Goal: Task Accomplishment & Management: Complete application form

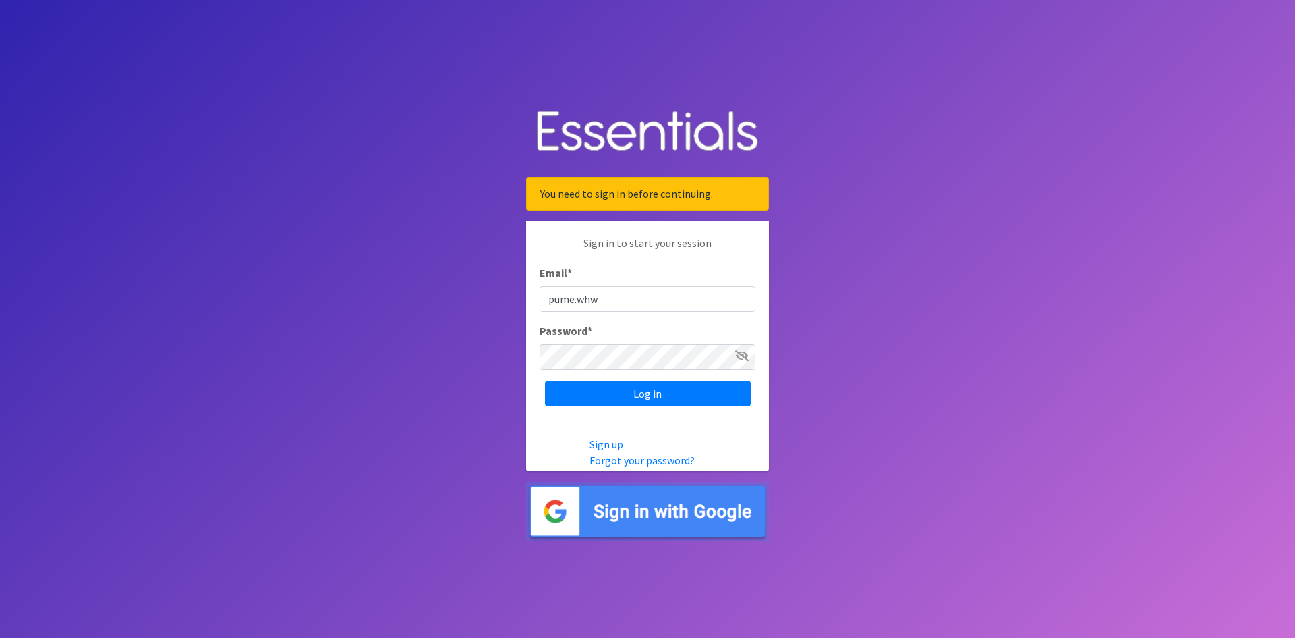
type input "[EMAIL_ADDRESS][DOMAIN_NAME]"
click at [627, 397] on input "Log in" at bounding box center [648, 394] width 206 height 26
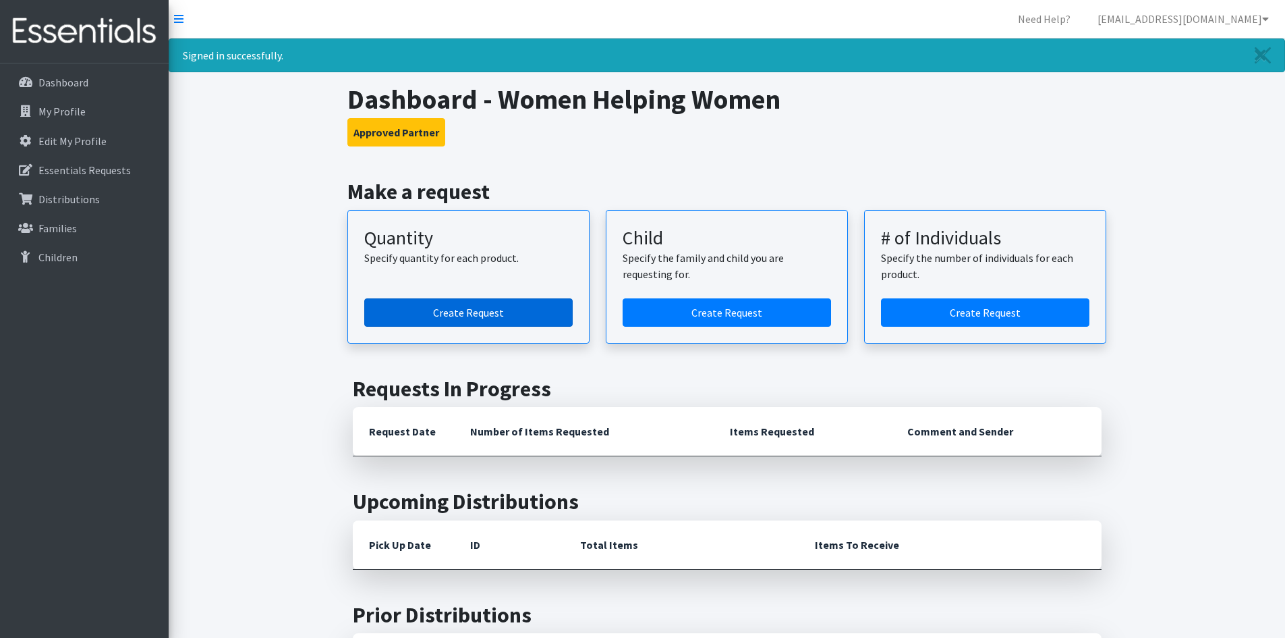
click at [459, 313] on link "Create Request" at bounding box center [468, 312] width 208 height 28
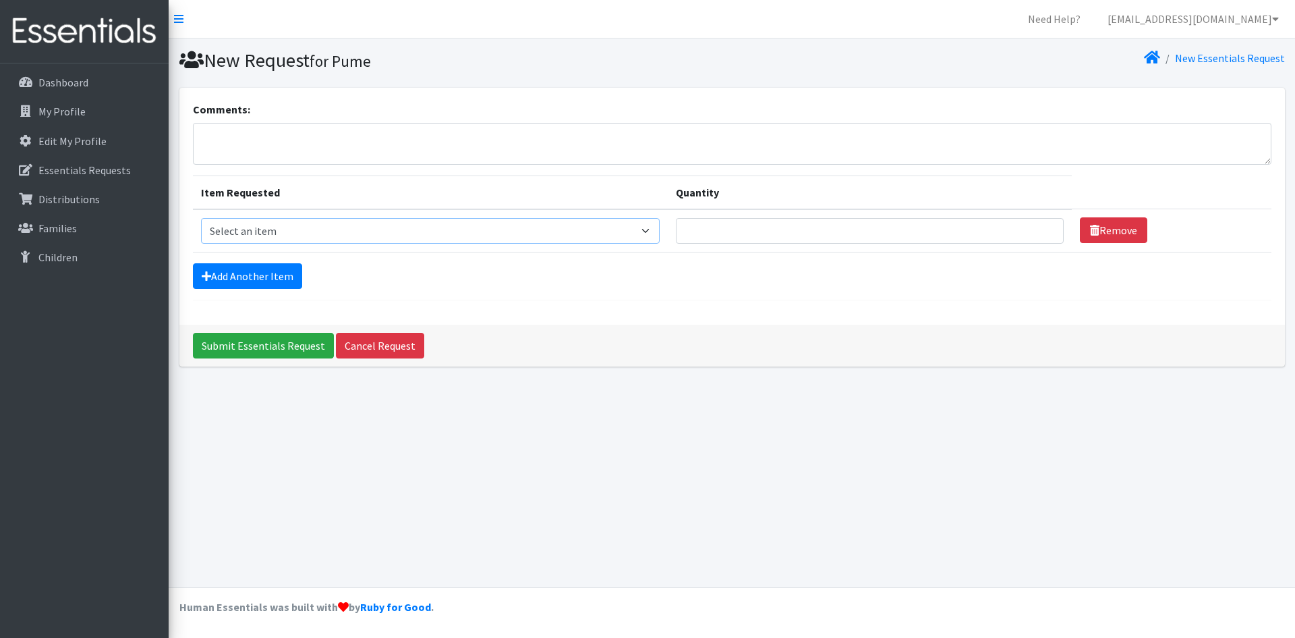
click at [653, 227] on select "Select an item Kids (Newborn) Kids (Preemie)** Limited Kids (Size 1) Kids (Size…" at bounding box center [430, 231] width 459 height 26
select select "1828"
click at [201, 218] on select "Select an item Kids (Newborn) Kids (Preemie)** Limited Kids (Size 1) Kids (Size…" at bounding box center [430, 231] width 459 height 26
click at [1039, 225] on input "1" at bounding box center [870, 231] width 388 height 26
click at [1039, 225] on input "2" at bounding box center [870, 231] width 388 height 26
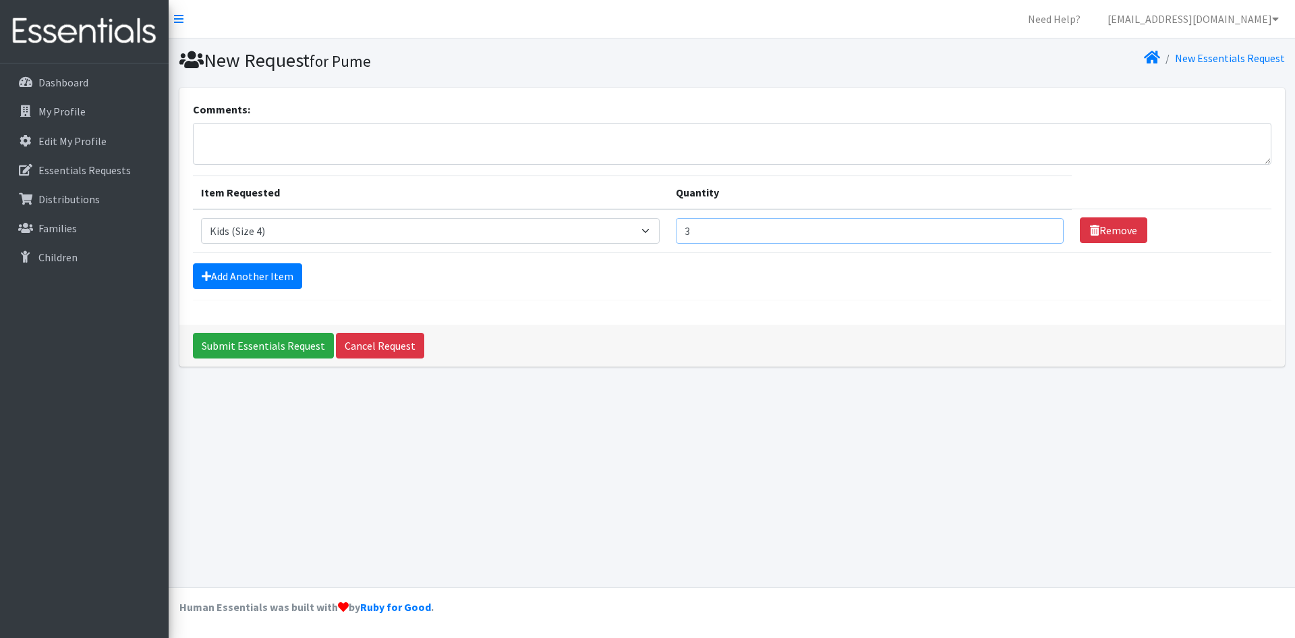
click at [1039, 225] on input "3" at bounding box center [870, 231] width 388 height 26
click at [1039, 225] on input "4" at bounding box center [870, 231] width 388 height 26
click at [1039, 225] on input "5" at bounding box center [870, 231] width 388 height 26
click at [1039, 225] on input "6" at bounding box center [870, 231] width 388 height 26
click at [1039, 225] on input "7" at bounding box center [870, 231] width 388 height 26
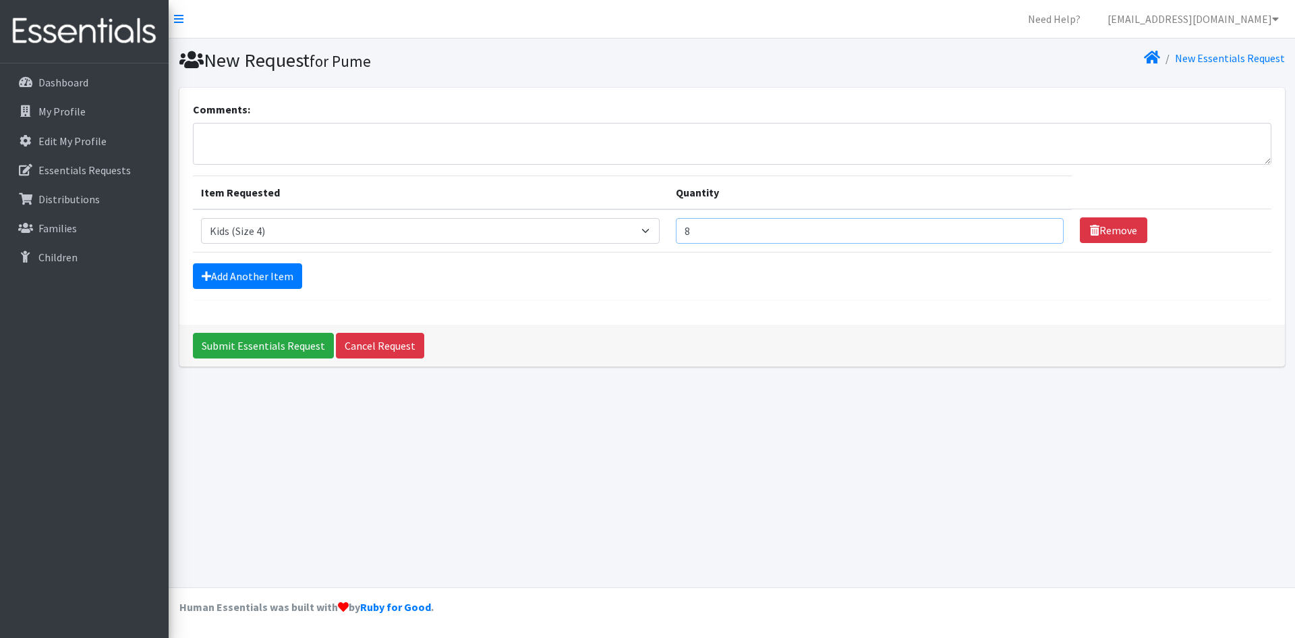
click at [1039, 225] on input "8" at bounding box center [870, 231] width 388 height 26
click at [1039, 225] on input "9" at bounding box center [870, 231] width 388 height 26
type input "10"
click at [1039, 225] on input "10" at bounding box center [870, 231] width 388 height 26
click at [253, 269] on link "Add Another Item" at bounding box center [247, 276] width 109 height 26
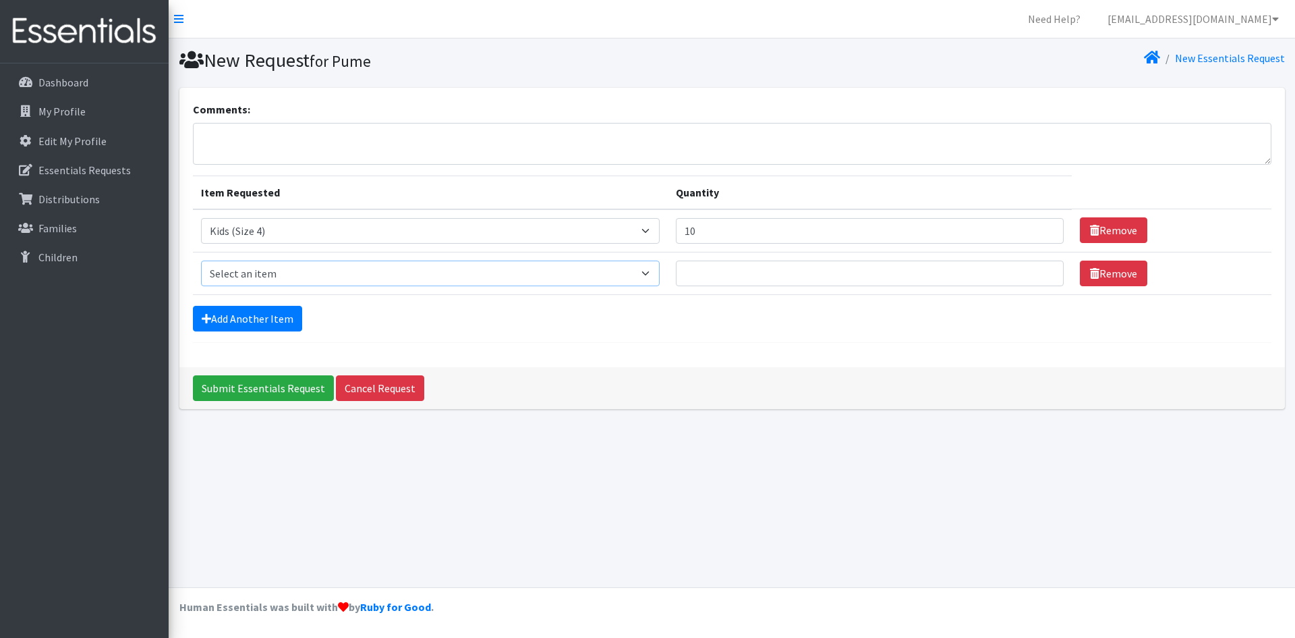
click at [653, 273] on select "Select an item Kids (Newborn) Kids (Preemie)** Limited Kids (Size 1) Kids (Size…" at bounding box center [430, 273] width 459 height 26
select select "1832"
click at [201, 260] on select "Select an item Kids (Newborn) Kids (Preemie)** Limited Kids (Size 1) Kids (Size…" at bounding box center [430, 273] width 459 height 26
click at [1038, 269] on input "1" at bounding box center [870, 273] width 388 height 26
click at [1038, 269] on input "2" at bounding box center [870, 273] width 388 height 26
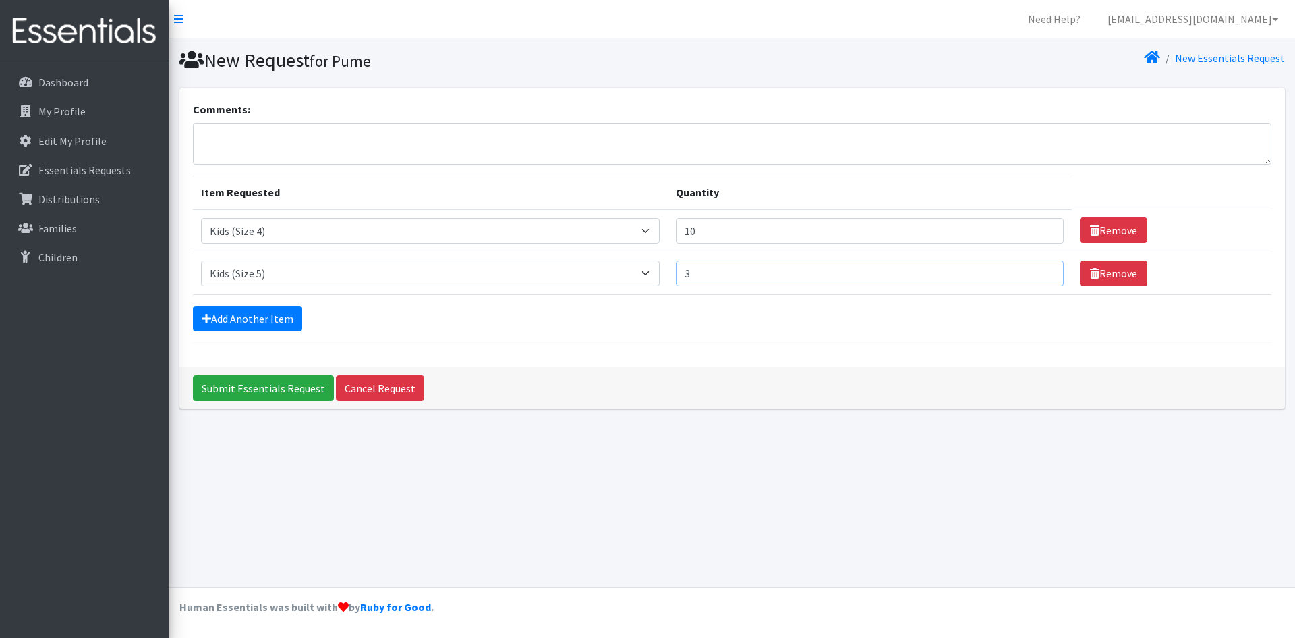
click at [1038, 269] on input "3" at bounding box center [870, 273] width 388 height 26
click at [1038, 269] on input "4" at bounding box center [870, 273] width 388 height 26
click at [1038, 269] on input "5" at bounding box center [870, 273] width 388 height 26
click at [1038, 269] on input "6" at bounding box center [870, 273] width 388 height 26
click at [1038, 269] on input "7" at bounding box center [870, 273] width 388 height 26
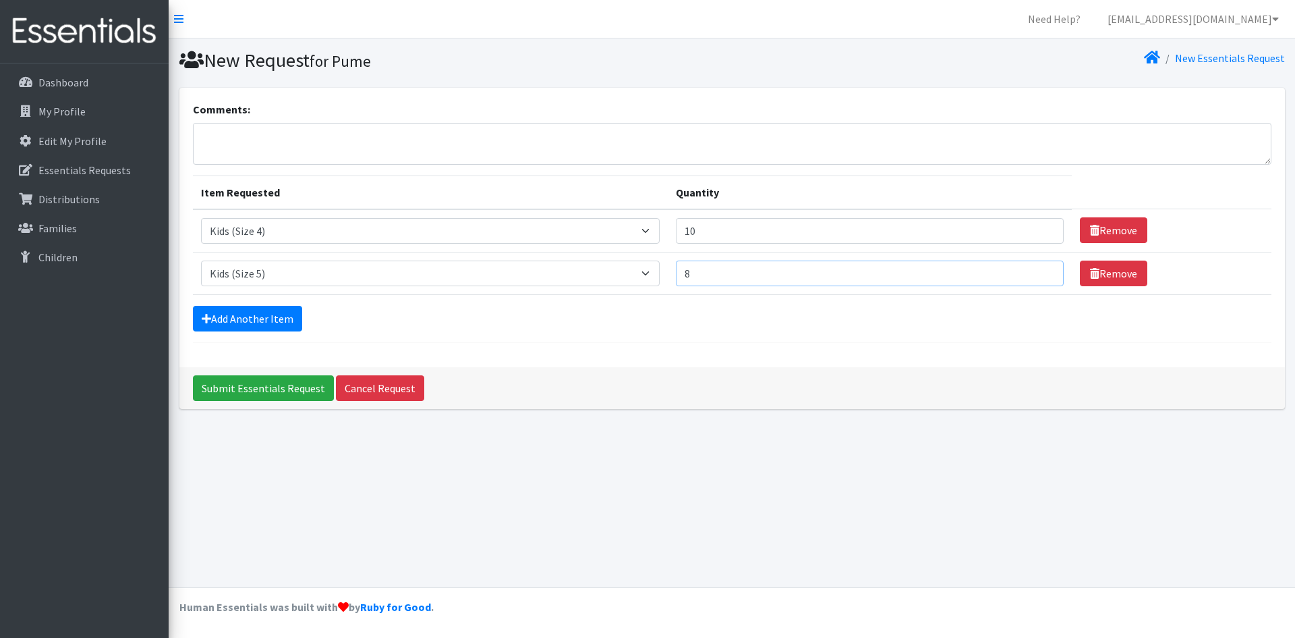
click at [1038, 269] on input "8" at bounding box center [870, 273] width 388 height 26
click at [1038, 269] on input "9" at bounding box center [870, 273] width 388 height 26
type input "10"
click at [1038, 269] on input "10" at bounding box center [870, 273] width 388 height 26
click at [258, 314] on link "Add Another Item" at bounding box center [247, 319] width 109 height 26
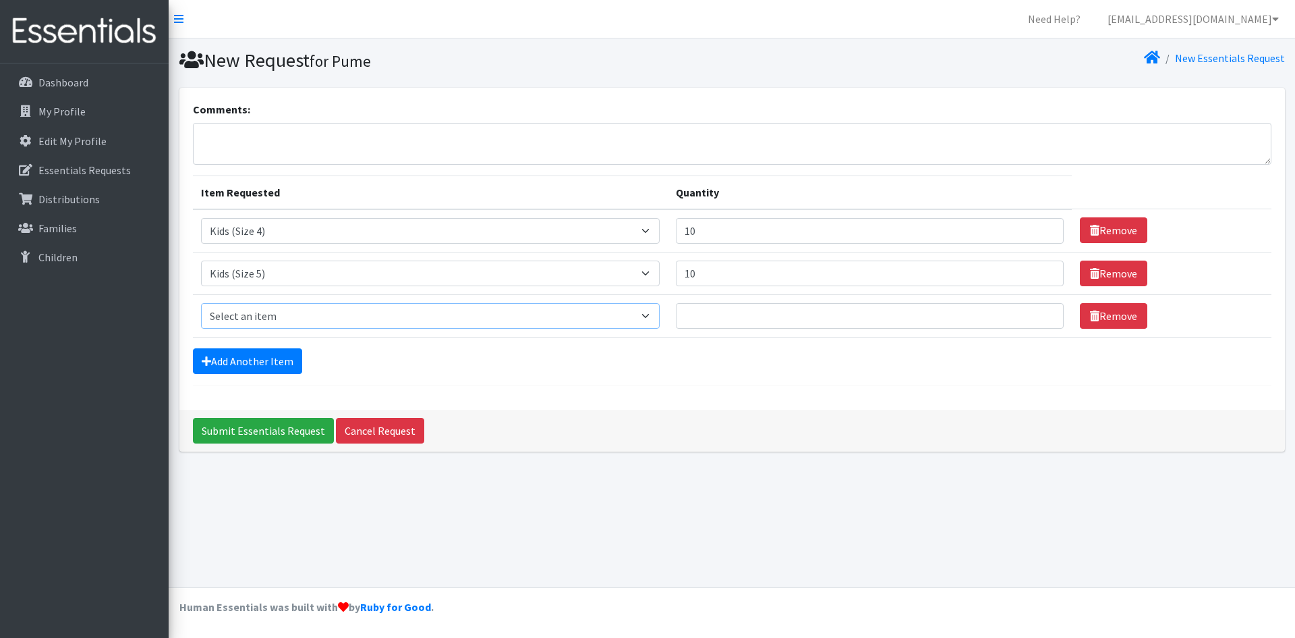
click at [654, 315] on select "Select an item Kids (Newborn) Kids (Preemie)** Limited Kids (Size 1) Kids (Size…" at bounding box center [430, 316] width 459 height 26
select select "1834"
click at [201, 303] on select "Select an item Kids (Newborn) Kids (Preemie)** Limited Kids (Size 1) Kids (Size…" at bounding box center [430, 316] width 459 height 26
click at [1042, 310] on input "1" at bounding box center [870, 316] width 388 height 26
click at [1042, 310] on input "2" at bounding box center [870, 316] width 388 height 26
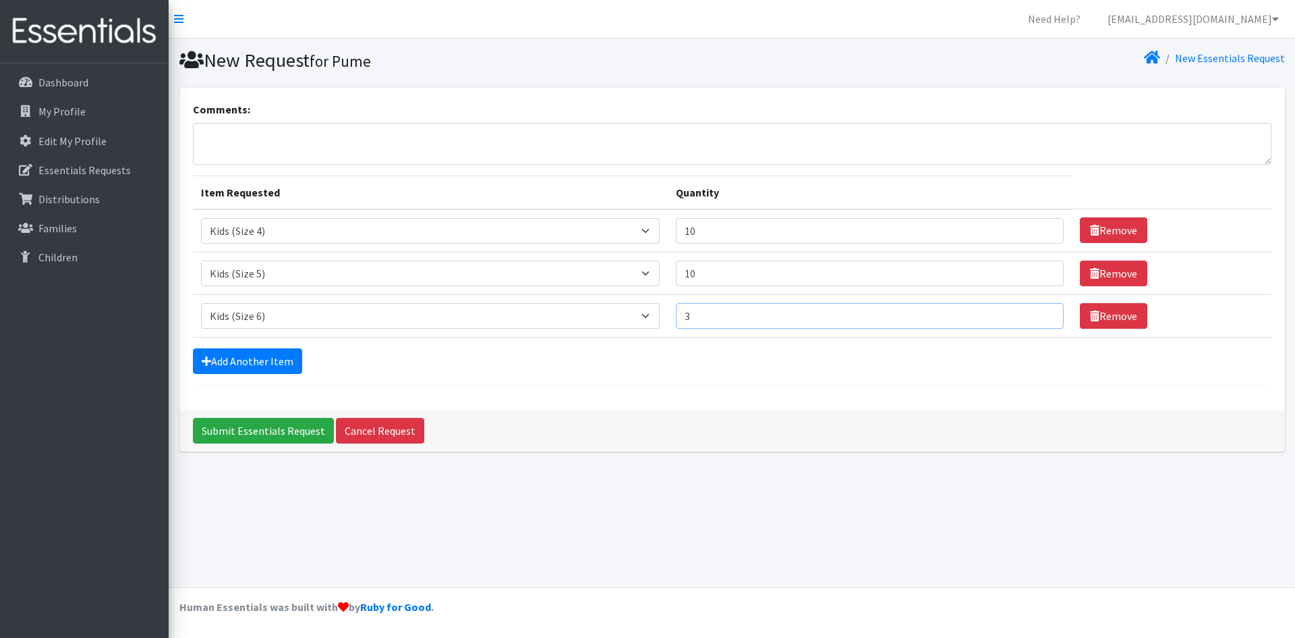
click at [1042, 310] on input "3" at bounding box center [870, 316] width 388 height 26
click at [1042, 310] on input "4" at bounding box center [870, 316] width 388 height 26
click at [1042, 310] on input "5" at bounding box center [870, 316] width 388 height 26
click at [1042, 310] on input "6" at bounding box center [870, 316] width 388 height 26
click at [1042, 310] on input "7" at bounding box center [870, 316] width 388 height 26
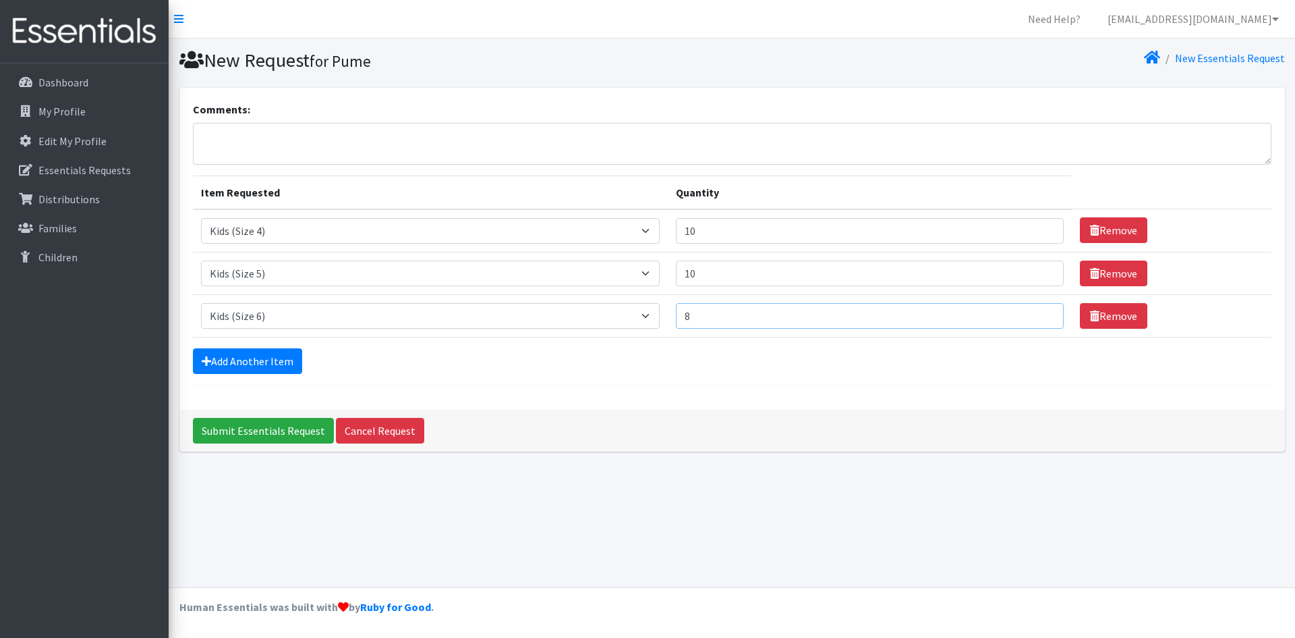
click at [1042, 310] on input "8" at bounding box center [870, 316] width 388 height 26
click at [1042, 310] on input "9" at bounding box center [870, 316] width 388 height 26
click at [1042, 310] on input "10" at bounding box center [870, 316] width 388 height 26
click at [1042, 310] on input "11" at bounding box center [870, 316] width 388 height 26
type input "10"
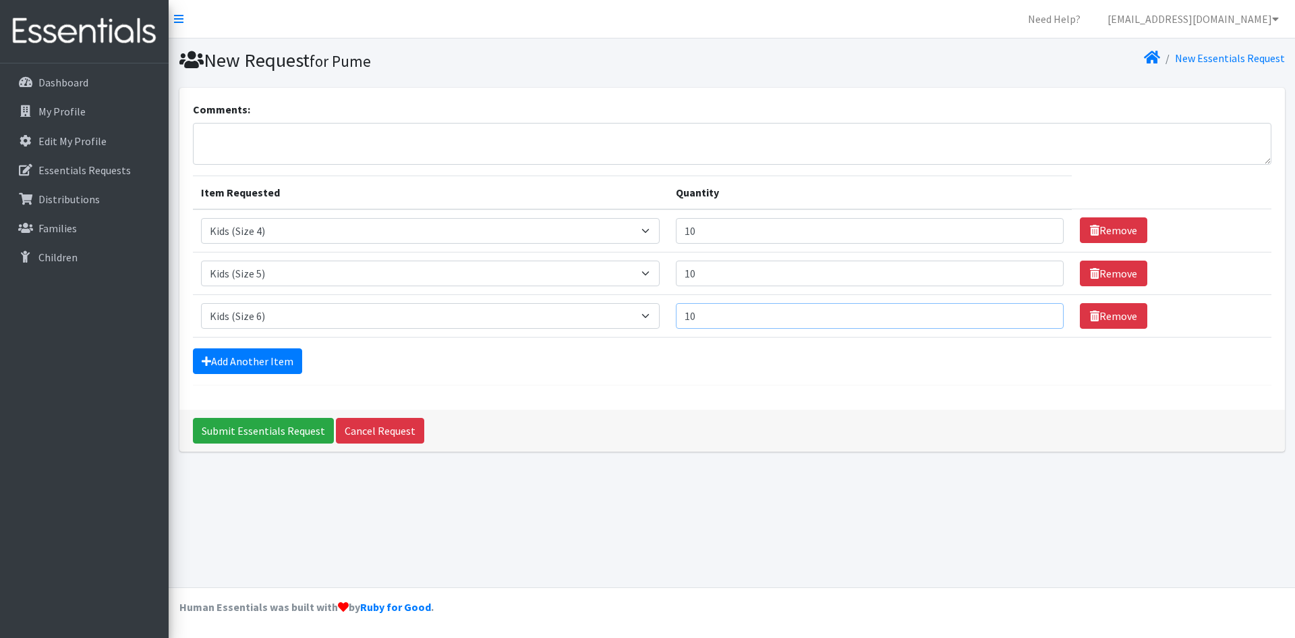
click at [1040, 316] on input "10" at bounding box center [870, 316] width 388 height 26
click at [234, 354] on link "Add Another Item" at bounding box center [247, 361] width 109 height 26
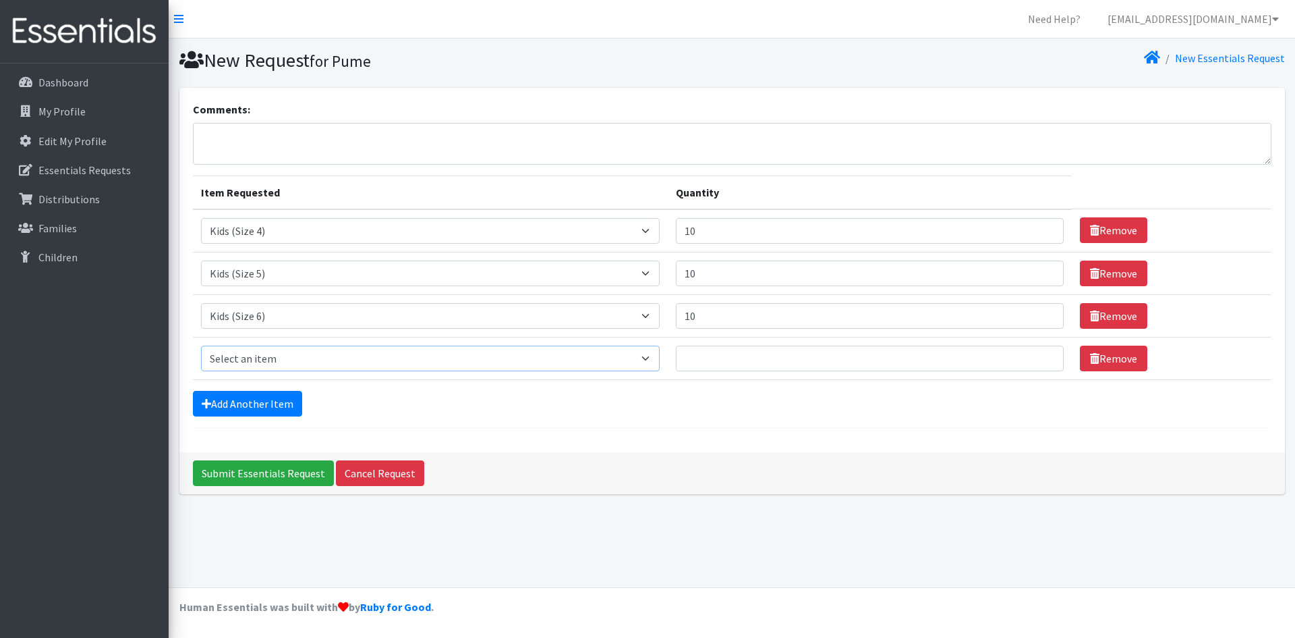
click at [653, 358] on select "Select an item Kids (Newborn) Kids (Preemie)** Limited Kids (Size 1) Kids (Size…" at bounding box center [430, 358] width 459 height 26
select select "11999"
click at [201, 345] on select "Select an item Kids (Newborn) Kids (Preemie)** Limited Kids (Size 1) Kids (Size…" at bounding box center [430, 358] width 459 height 26
click at [1041, 354] on input "1" at bounding box center [870, 358] width 388 height 26
click at [1041, 354] on input "2" at bounding box center [870, 358] width 388 height 26
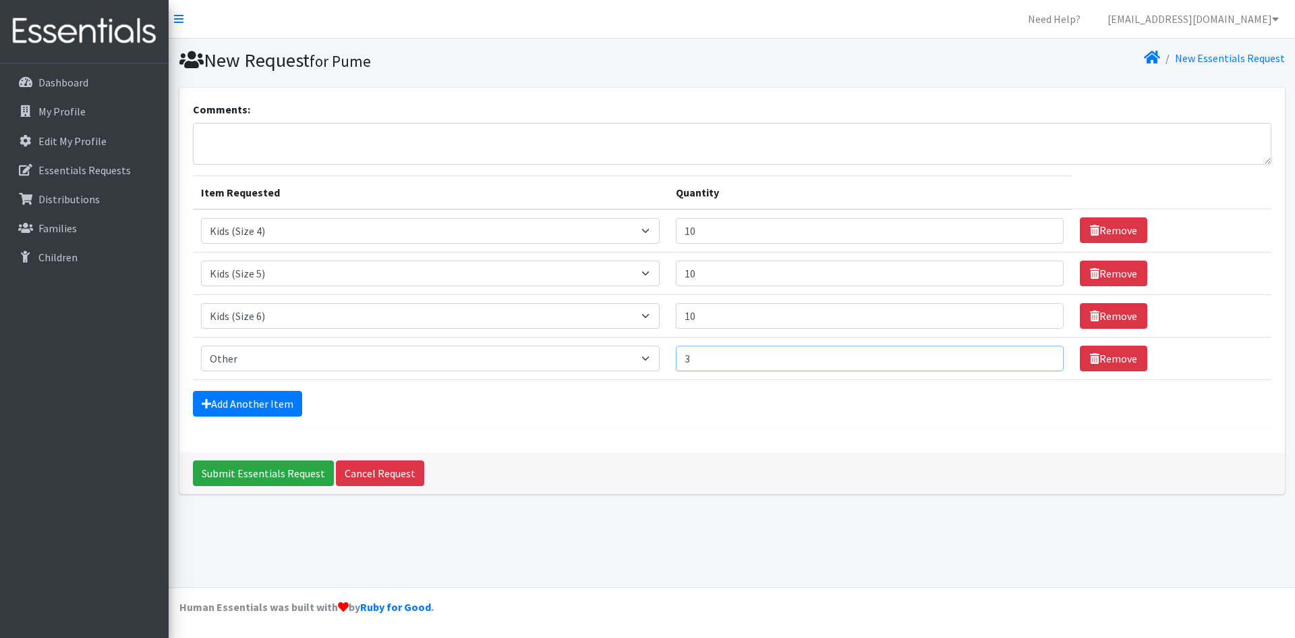
click at [1041, 354] on input "3" at bounding box center [870, 358] width 388 height 26
click at [1041, 354] on input "4" at bounding box center [870, 358] width 388 height 26
click at [1041, 354] on input "5" at bounding box center [870, 358] width 388 height 26
click at [1041, 354] on input "6" at bounding box center [870, 358] width 388 height 26
click at [1041, 354] on input "7" at bounding box center [870, 358] width 388 height 26
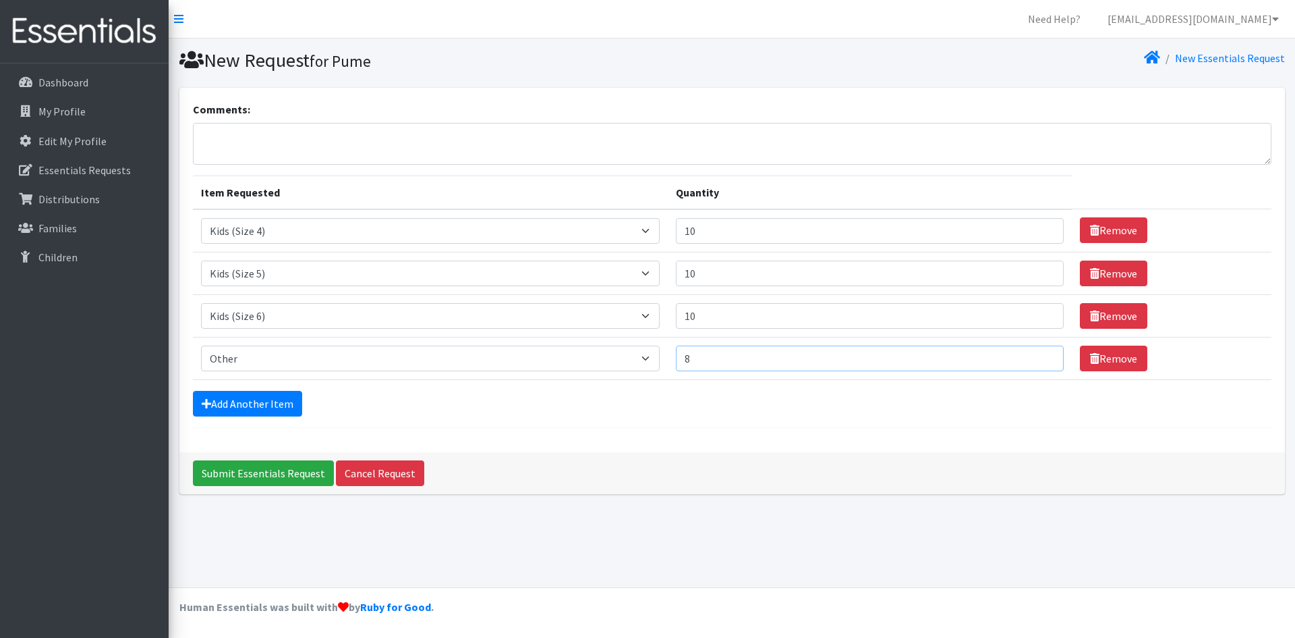
click at [1041, 354] on input "8" at bounding box center [870, 358] width 388 height 26
click at [1041, 354] on input "9" at bounding box center [870, 358] width 388 height 26
type input "10"
click at [1041, 354] on input "10" at bounding box center [870, 358] width 388 height 26
click at [294, 145] on textarea "Comments:" at bounding box center [732, 144] width 1079 height 42
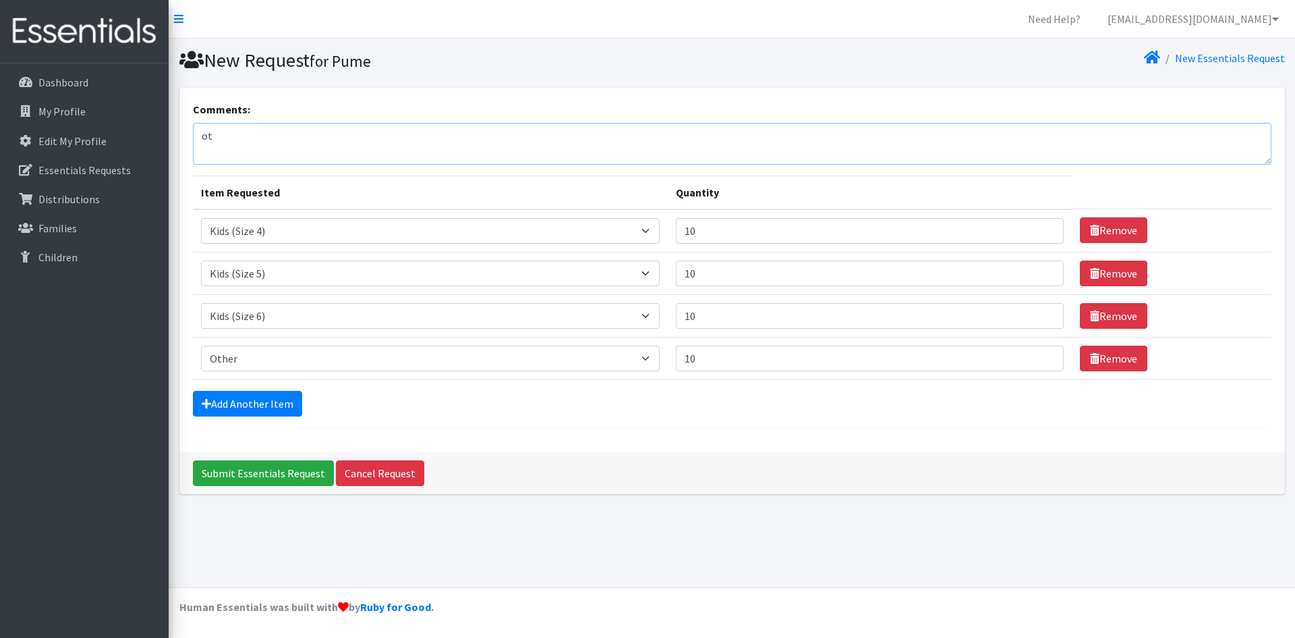
type textarea "o"
type textarea "Other: Size 7 pampers"
click at [250, 396] on link "Add Another Item" at bounding box center [247, 404] width 109 height 26
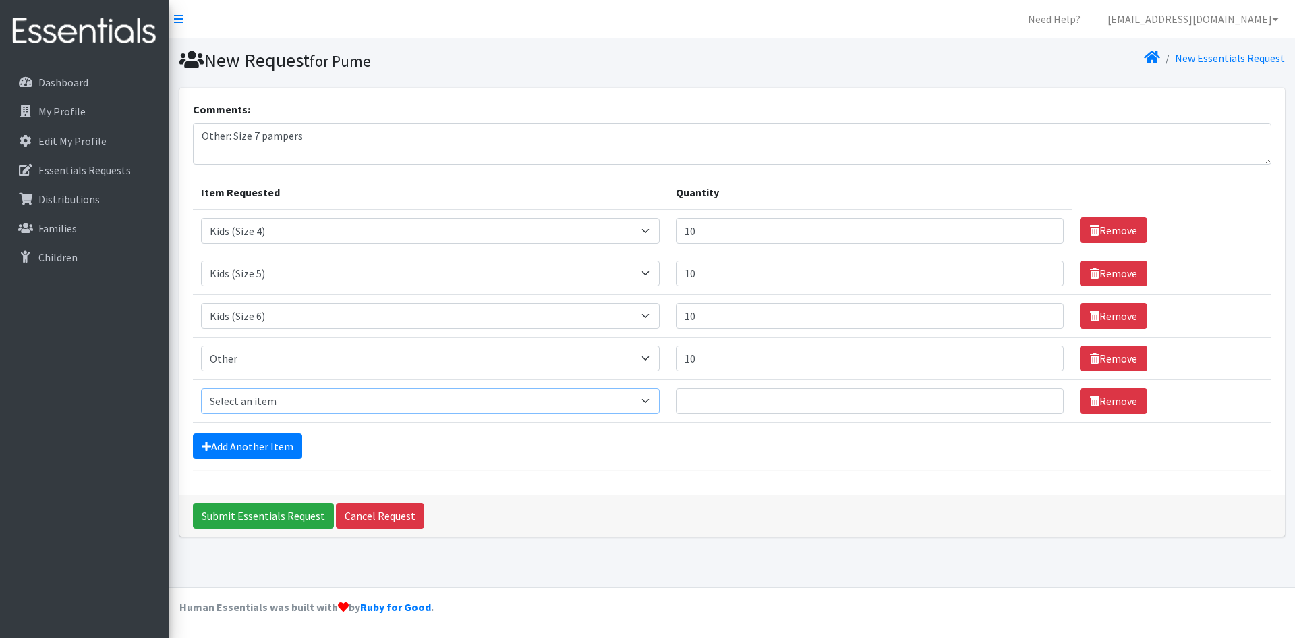
click at [654, 395] on select "Select an item Kids (Newborn) Kids (Preemie)** Limited Kids (Size 1) Kids (Size…" at bounding box center [430, 401] width 459 height 26
select select "1833"
click at [201, 388] on select "Select an item Kids (Newborn) Kids (Preemie)** Limited Kids (Size 1) Kids (Size…" at bounding box center [430, 401] width 459 height 26
click at [1040, 398] on input "1" at bounding box center [870, 401] width 388 height 26
click at [1040, 398] on input "2" at bounding box center [870, 401] width 388 height 26
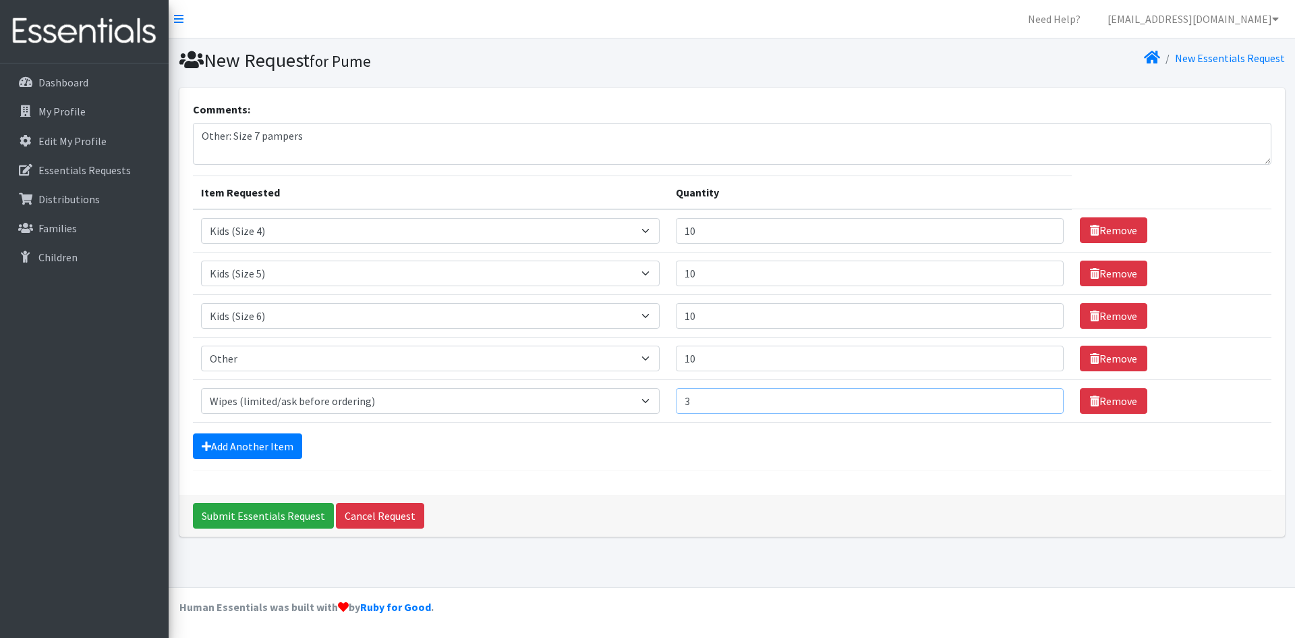
click at [1040, 398] on input "3" at bounding box center [870, 401] width 388 height 26
click at [1040, 398] on input "4" at bounding box center [870, 401] width 388 height 26
click at [1040, 398] on input "5" at bounding box center [870, 401] width 388 height 26
click at [1040, 398] on input "6" at bounding box center [870, 401] width 388 height 26
click at [1040, 398] on input "7" at bounding box center [870, 401] width 388 height 26
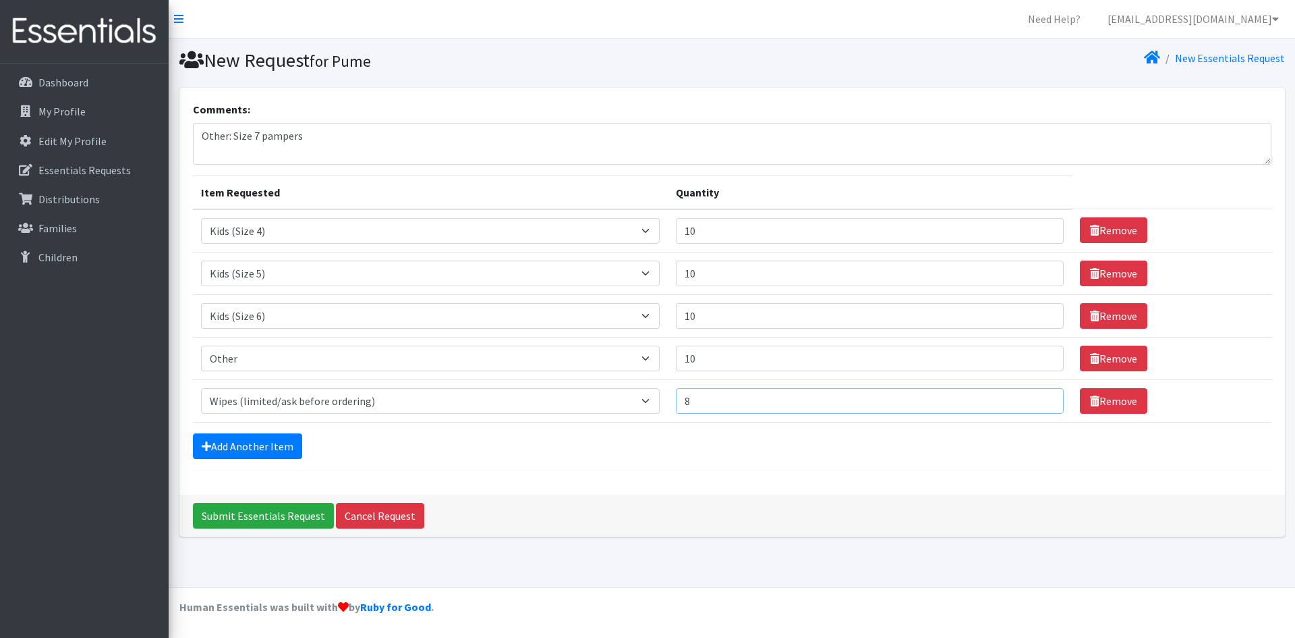
click at [1040, 398] on input "8" at bounding box center [870, 401] width 388 height 26
click at [1040, 398] on input "9" at bounding box center [870, 401] width 388 height 26
type input "10"
click at [1040, 398] on input "10" at bounding box center [870, 401] width 388 height 26
click at [269, 515] on input "Submit Essentials Request" at bounding box center [263, 516] width 141 height 26
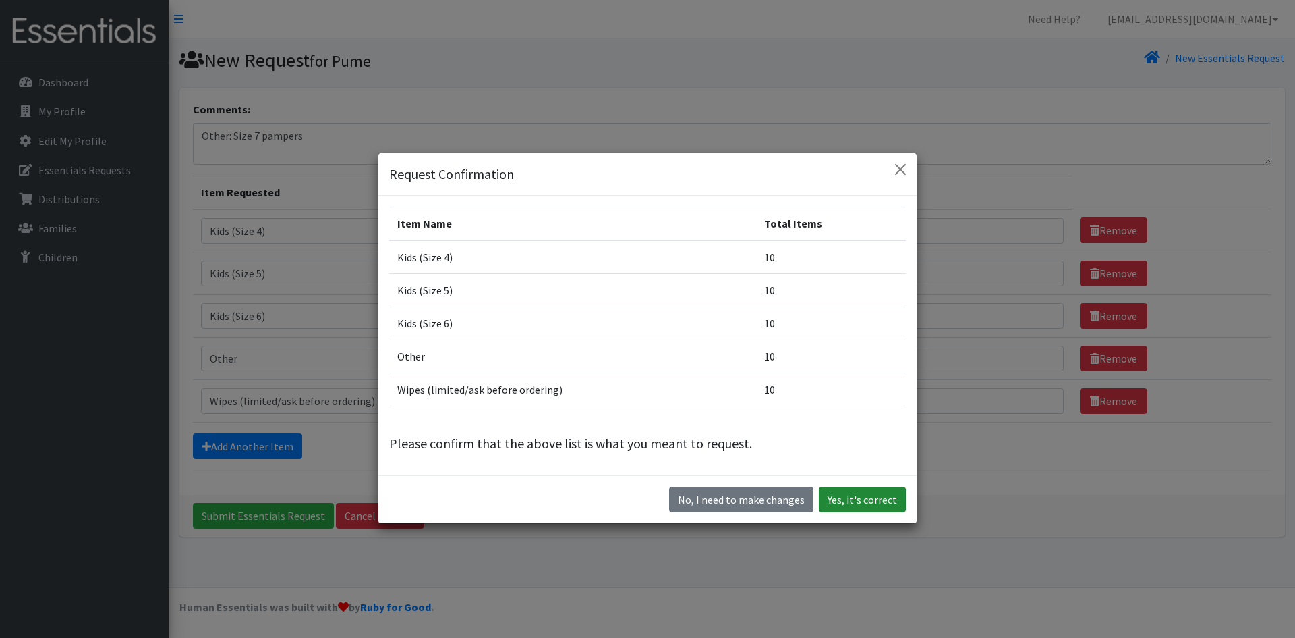
click at [847, 495] on button "Yes, it's correct" at bounding box center [862, 499] width 87 height 26
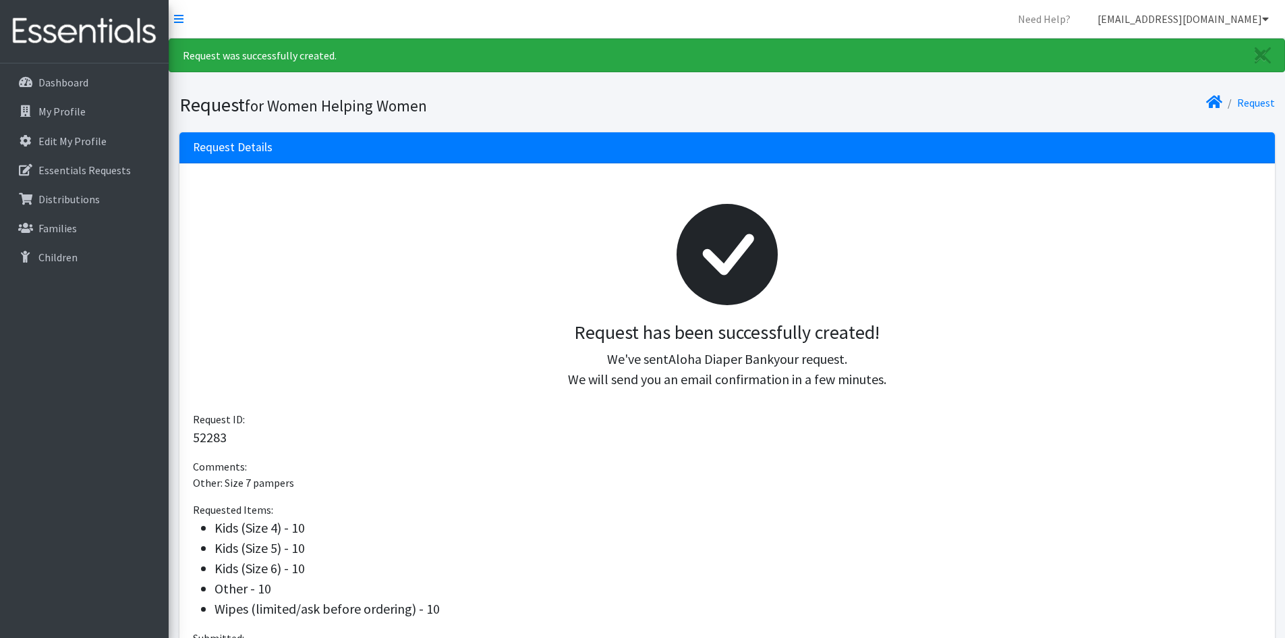
click at [1169, 21] on link "[EMAIL_ADDRESS][DOMAIN_NAME]" at bounding box center [1183, 18] width 193 height 27
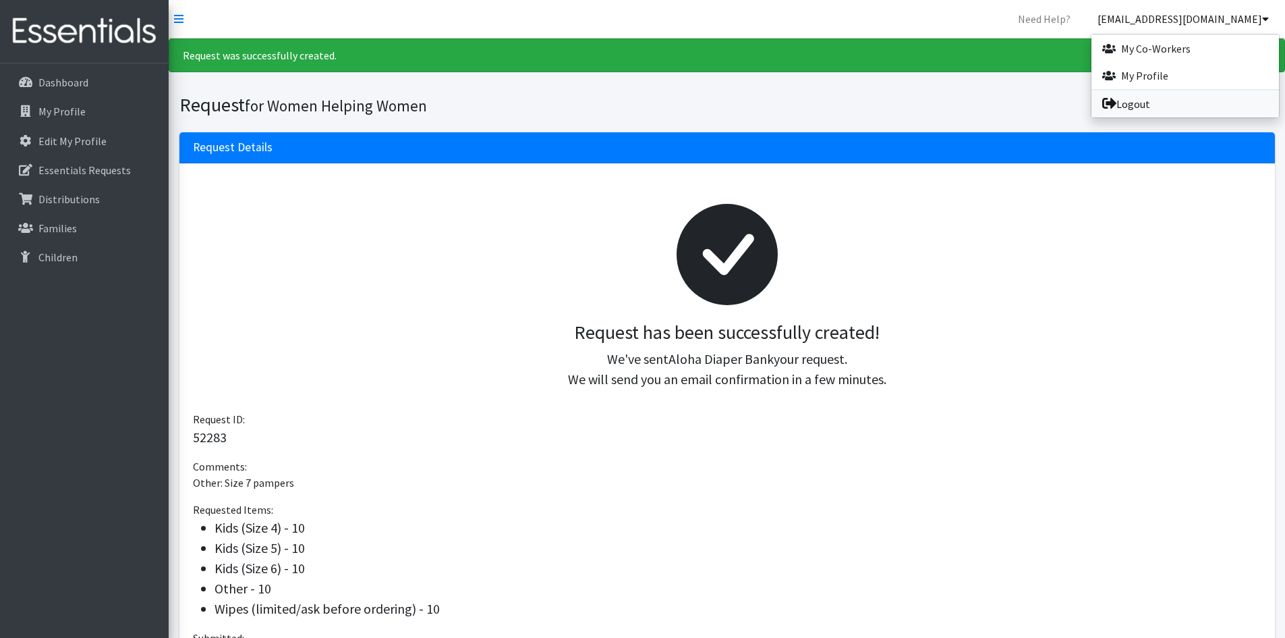
click at [1140, 107] on link "Logout" at bounding box center [1186, 103] width 188 height 27
